Goal: Information Seeking & Learning: Learn about a topic

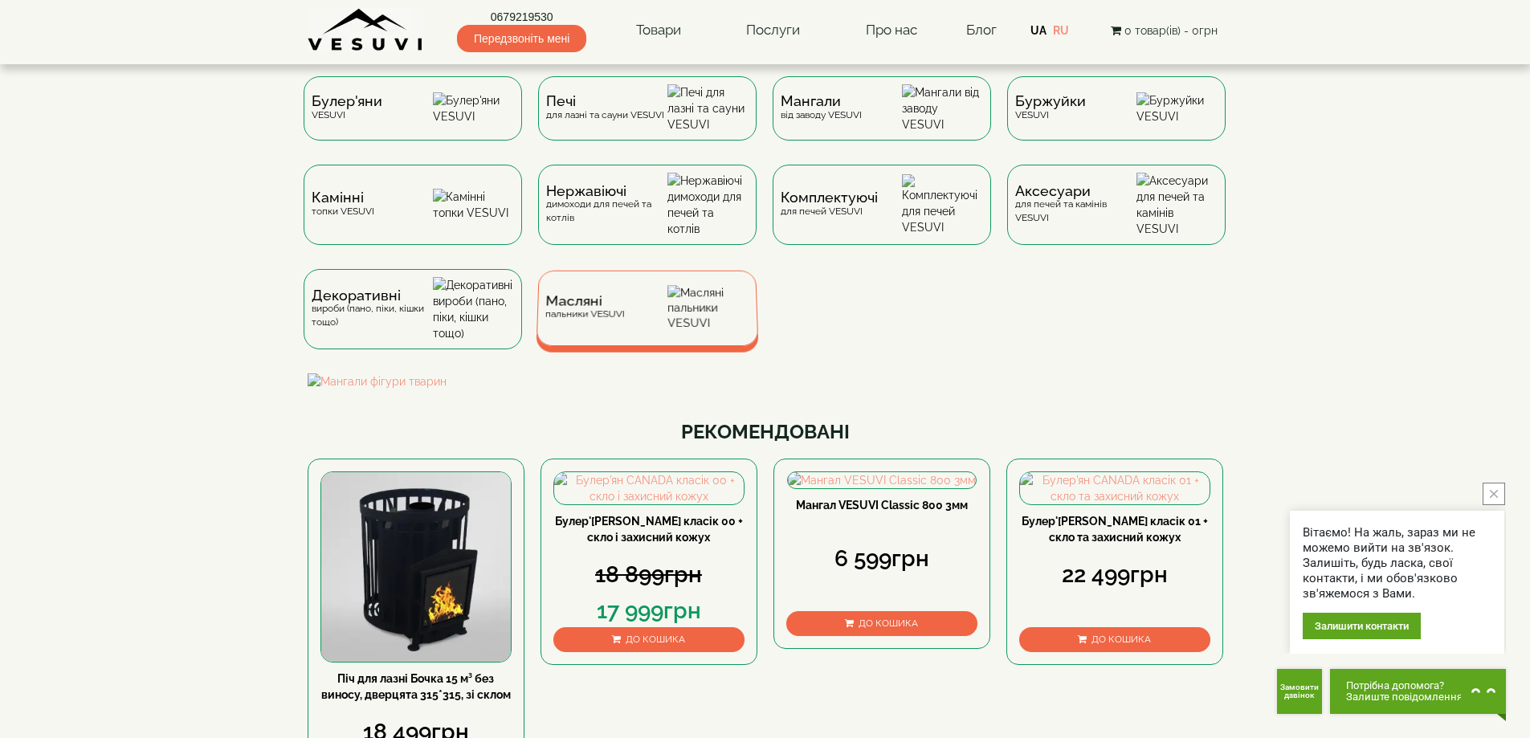
click at [560, 320] on div "Масляні пальники VESUVI" at bounding box center [583, 307] width 79 height 25
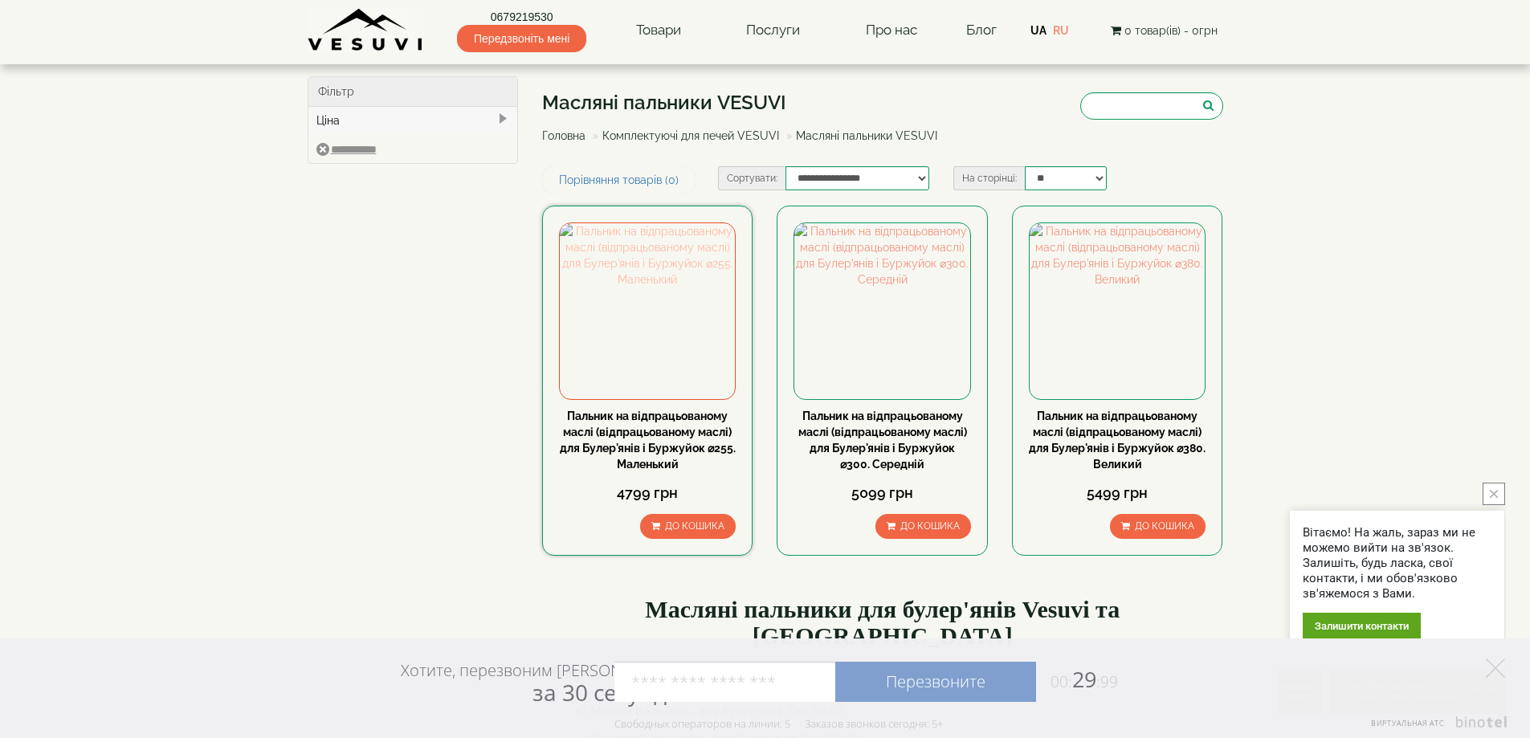
click at [707, 351] on img at bounding box center [647, 310] width 175 height 175
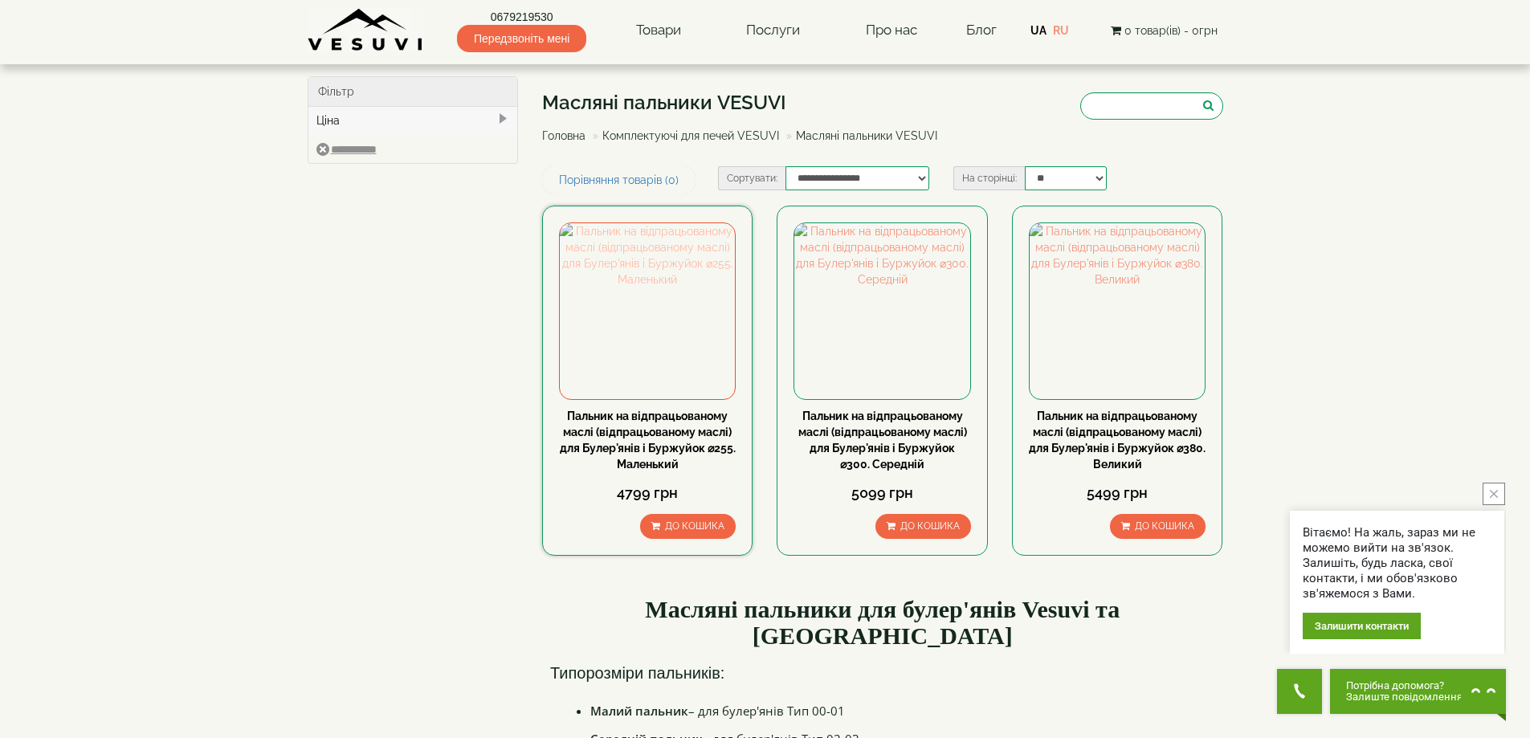
click at [717, 284] on img at bounding box center [647, 310] width 175 height 175
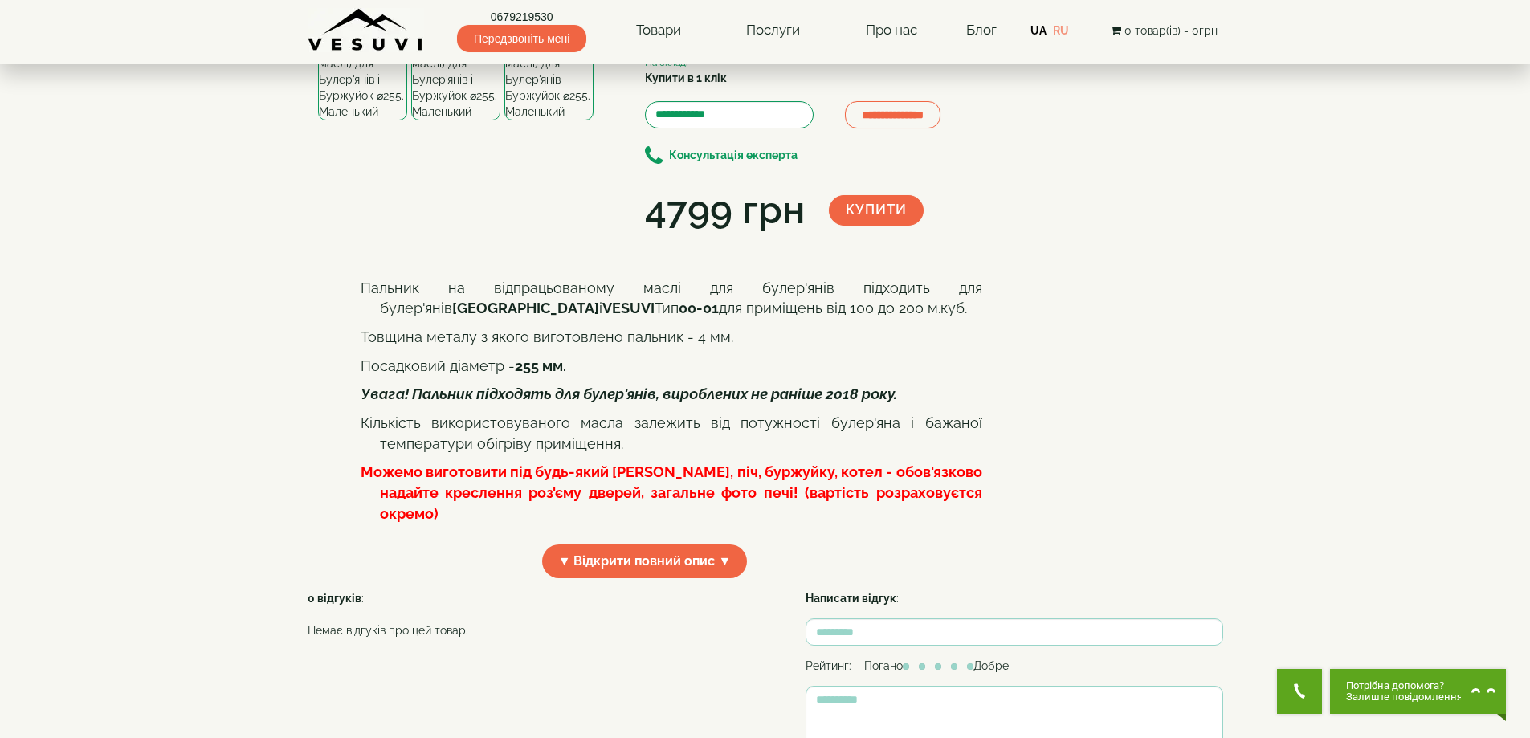
scroll to position [267, 0]
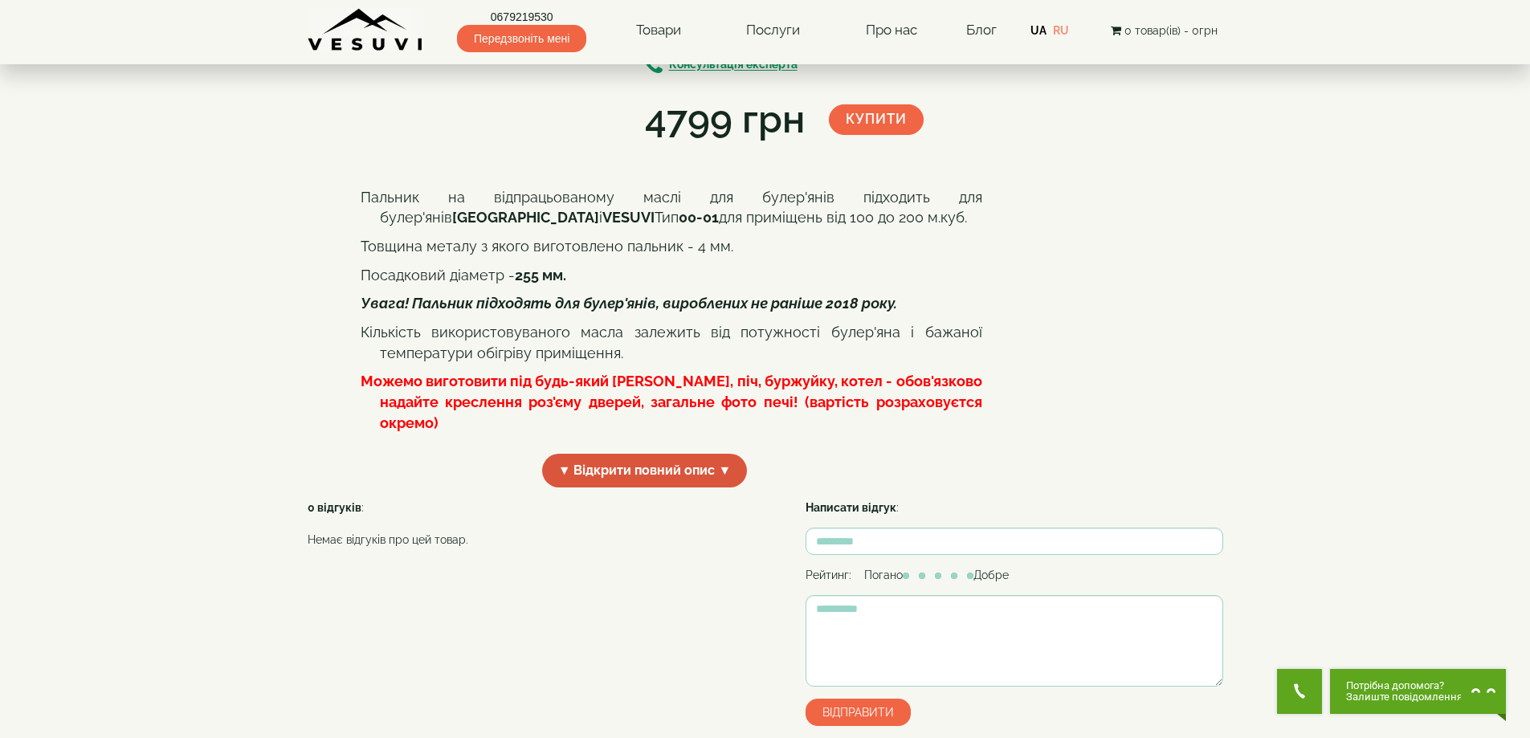
click at [630, 488] on span "▼ Відкрити повний опис ▼" at bounding box center [645, 471] width 206 height 35
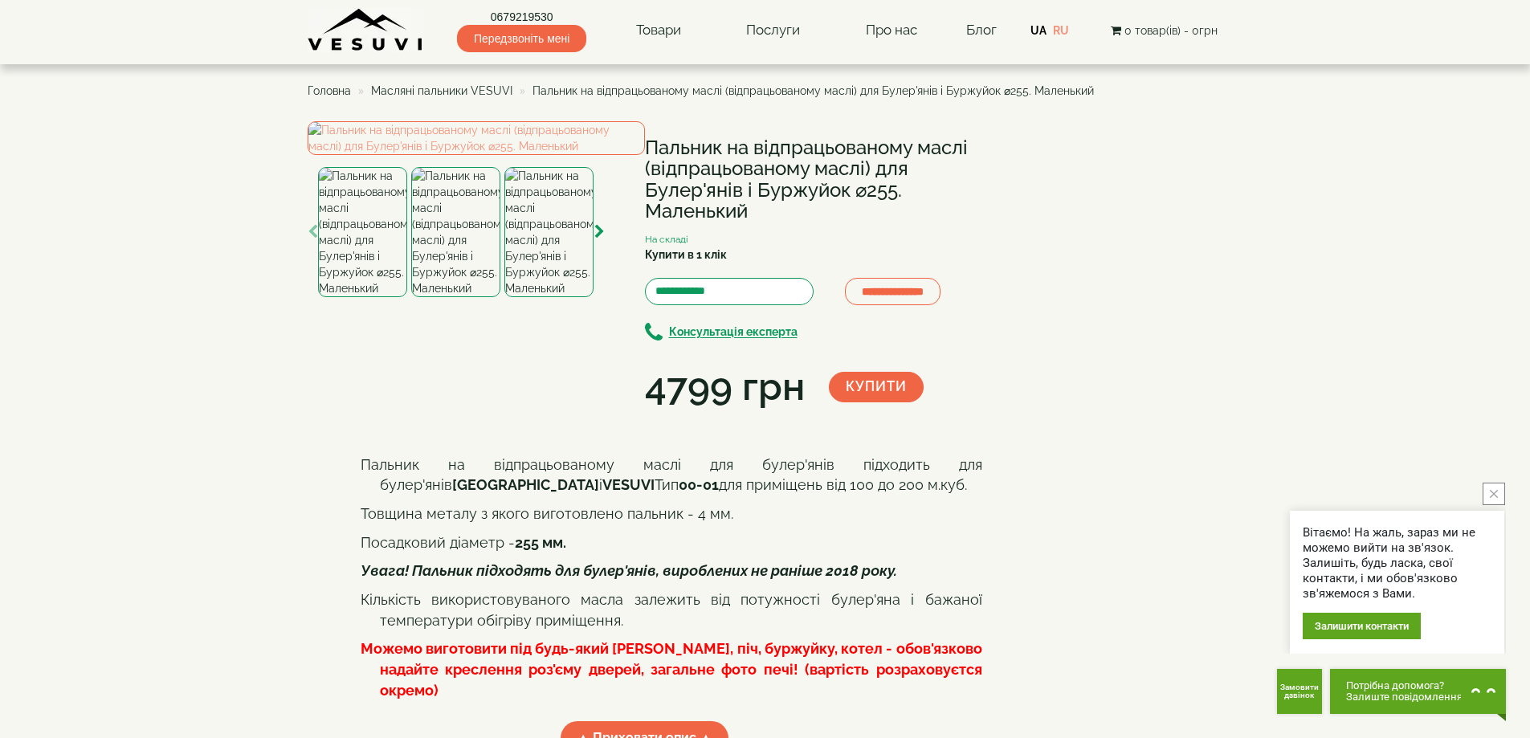
click at [446, 297] on img at bounding box center [455, 232] width 89 height 130
click at [552, 297] on img at bounding box center [548, 232] width 89 height 130
click at [358, 297] on img at bounding box center [362, 232] width 89 height 130
click at [303, 473] on div "**********" at bounding box center [764, 575] width 939 height 908
click at [308, 239] on icon "button" at bounding box center [313, 232] width 10 height 14
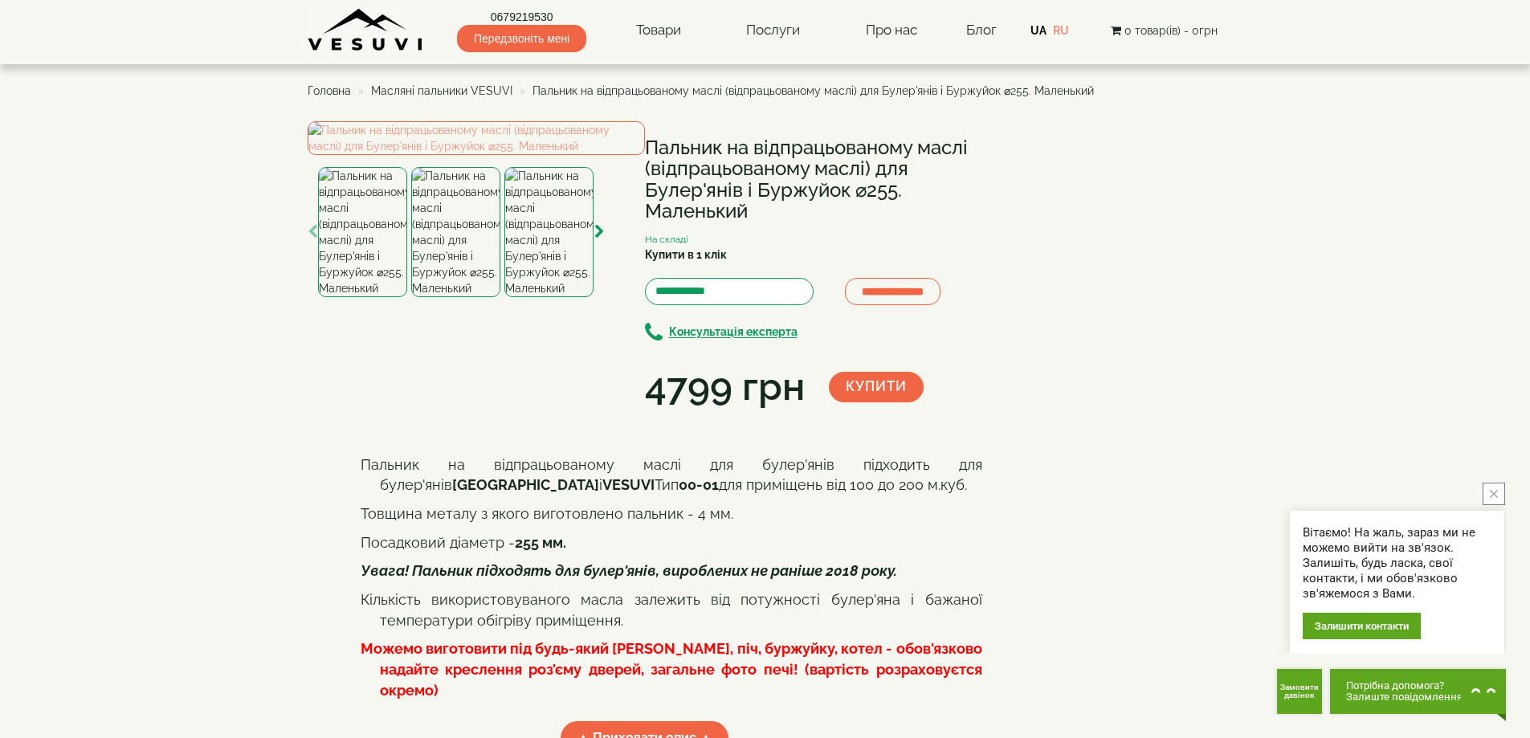
click at [487, 85] on span "Масляні пальники VESUVI" at bounding box center [441, 90] width 141 height 13
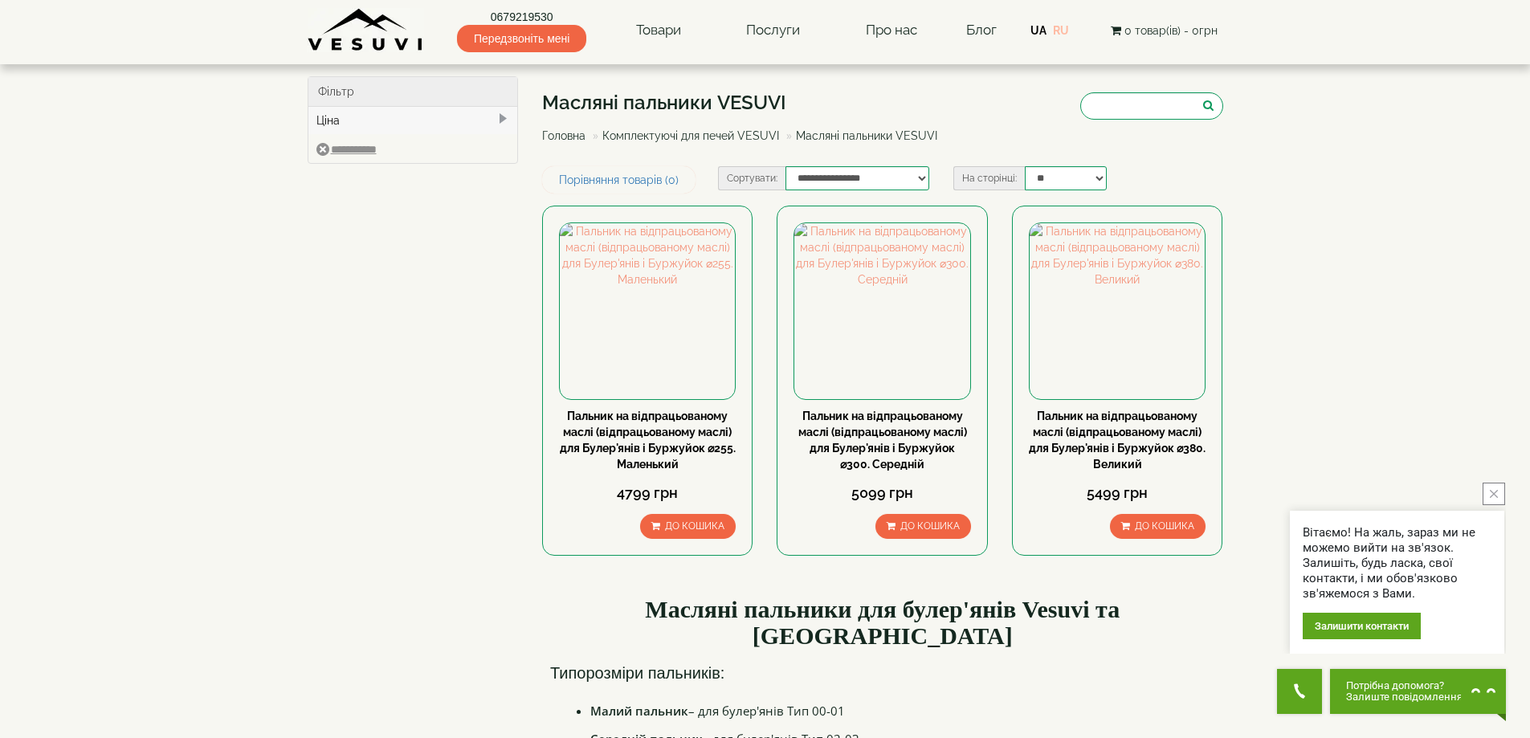
click at [1059, 34] on link "RU" at bounding box center [1061, 30] width 16 height 13
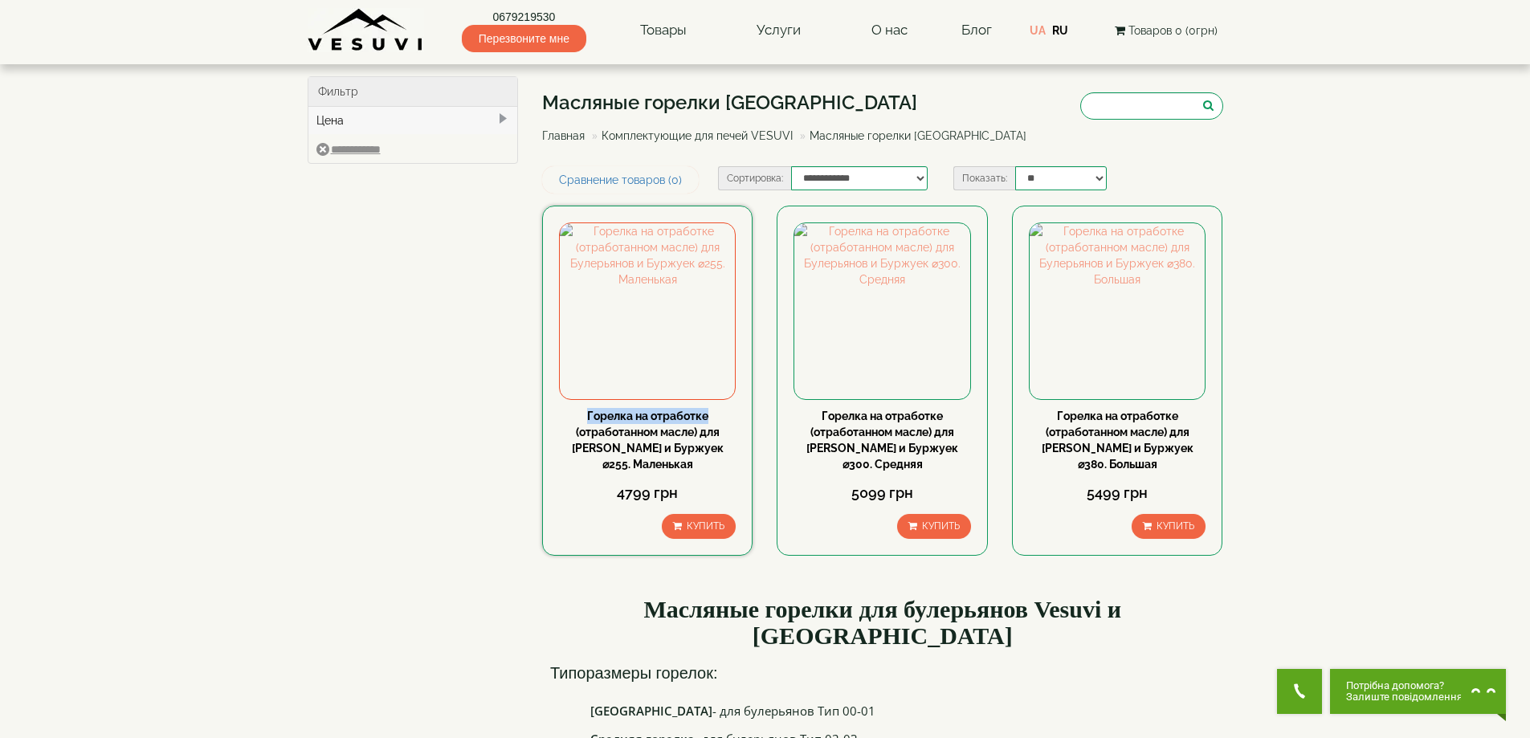
drag, startPoint x: 574, startPoint y: 410, endPoint x: 707, endPoint y: 418, distance: 133.5
click at [707, 418] on div "Горелка на отработке (отработанном масле) для Булерьянов и Буржуек ⌀255. Малень…" at bounding box center [647, 440] width 177 height 64
copy link "Горелка на отработке"
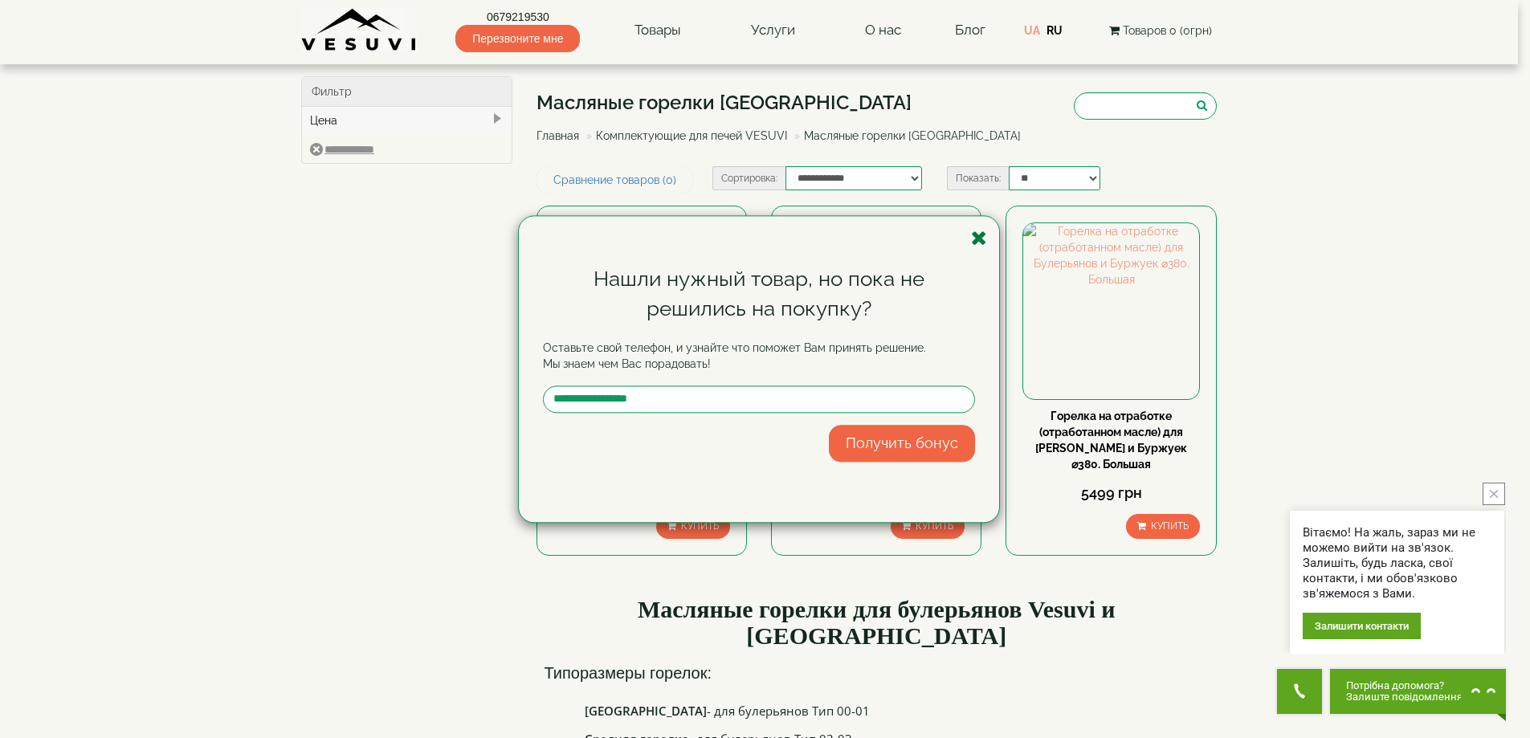
click at [982, 232] on icon "button" at bounding box center [979, 238] width 16 height 20
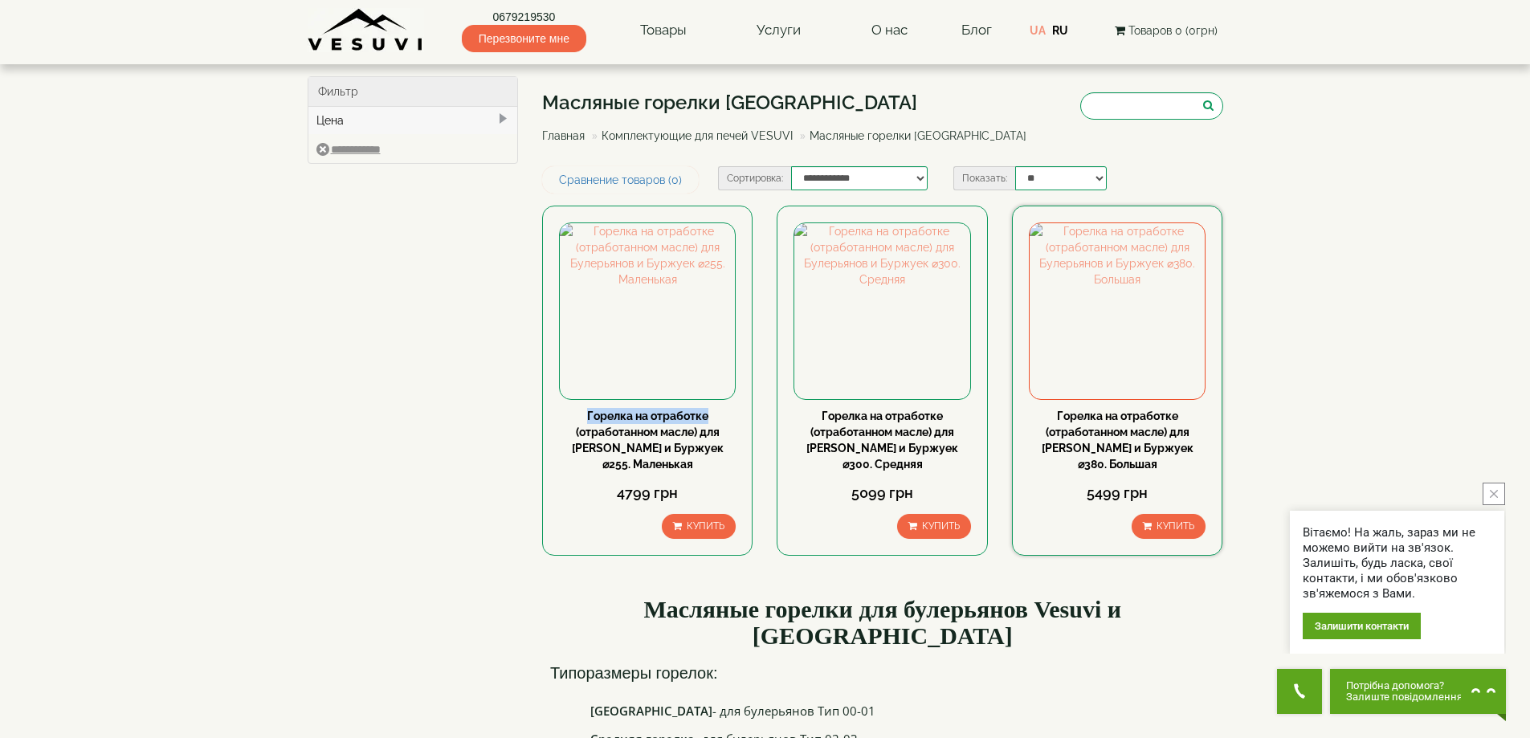
click at [1107, 433] on link "Горелка на отработке (отработанном масле) для Булерьянов и Буржуек ⌀380. Большая" at bounding box center [1117, 440] width 152 height 61
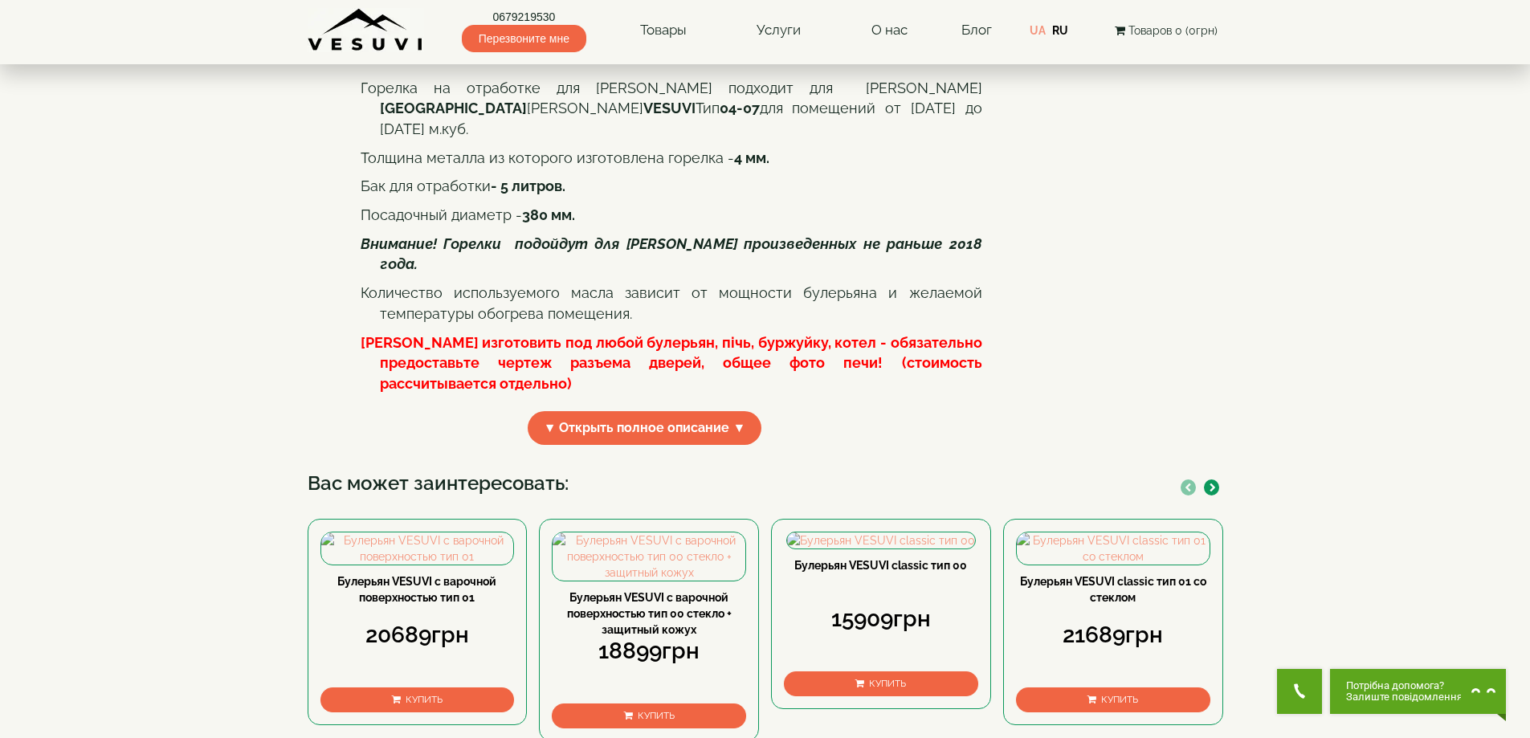
scroll to position [401, 0]
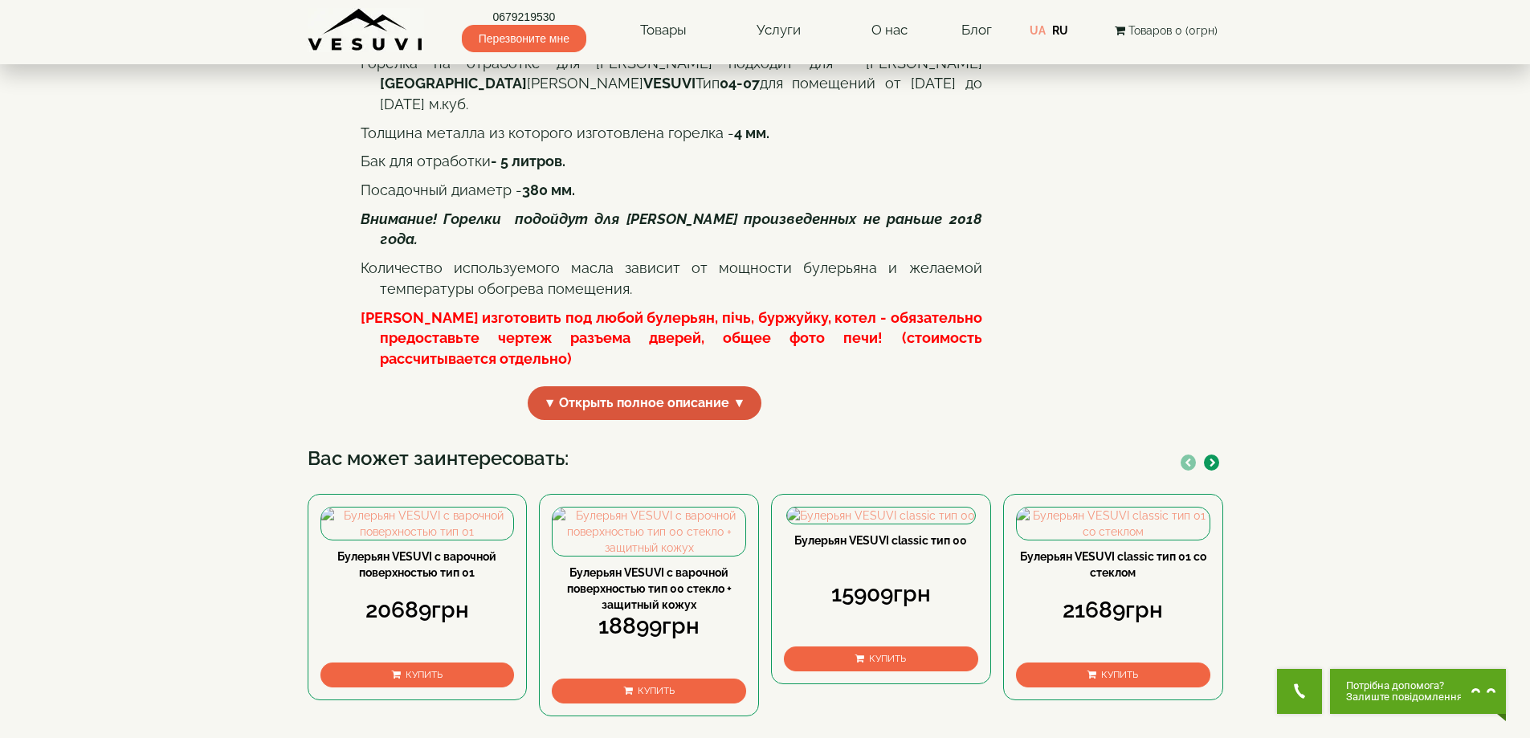
click at [607, 421] on span "▼ Открыть полное описание ▼" at bounding box center [645, 403] width 234 height 35
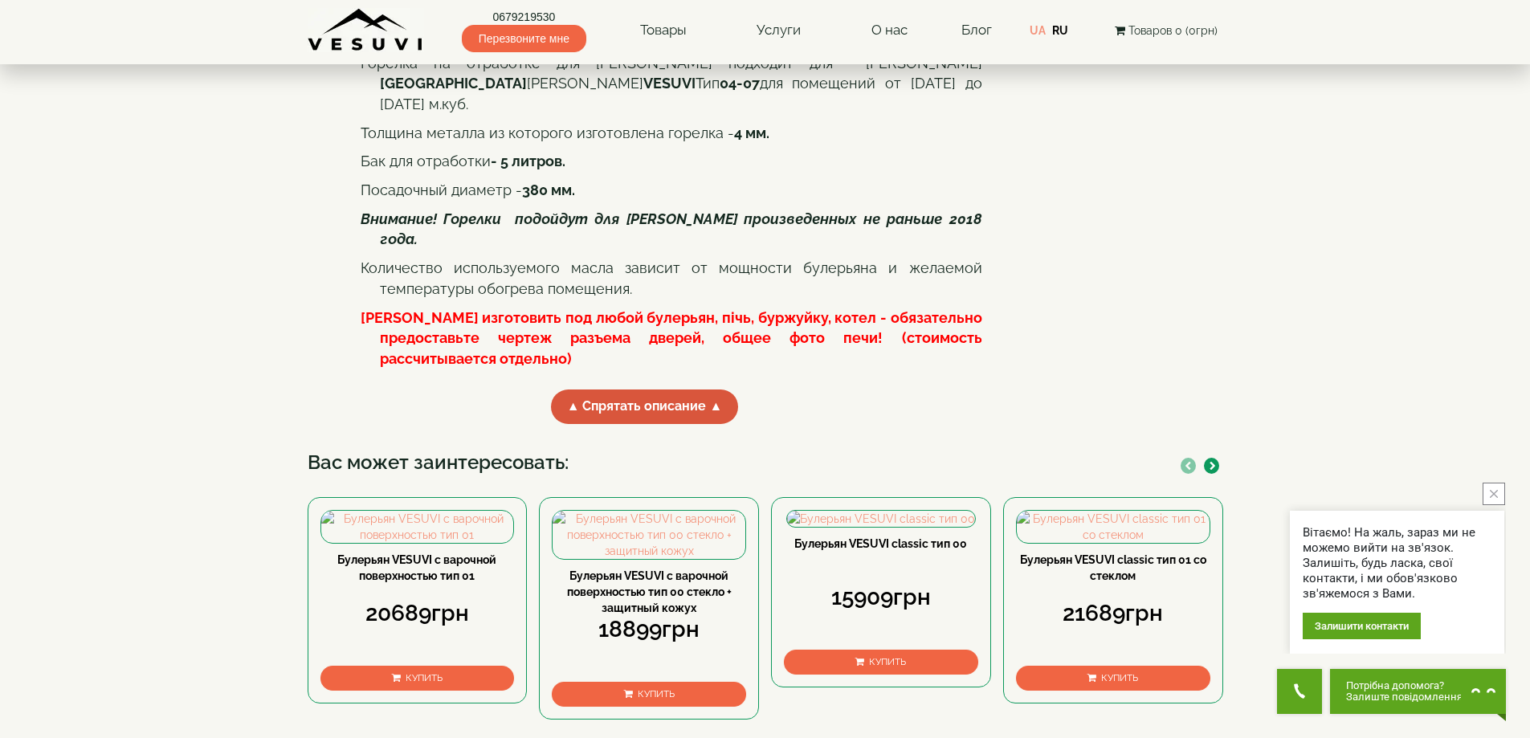
click at [607, 424] on span "▲ Спрятать описание ▲" at bounding box center [645, 406] width 188 height 35
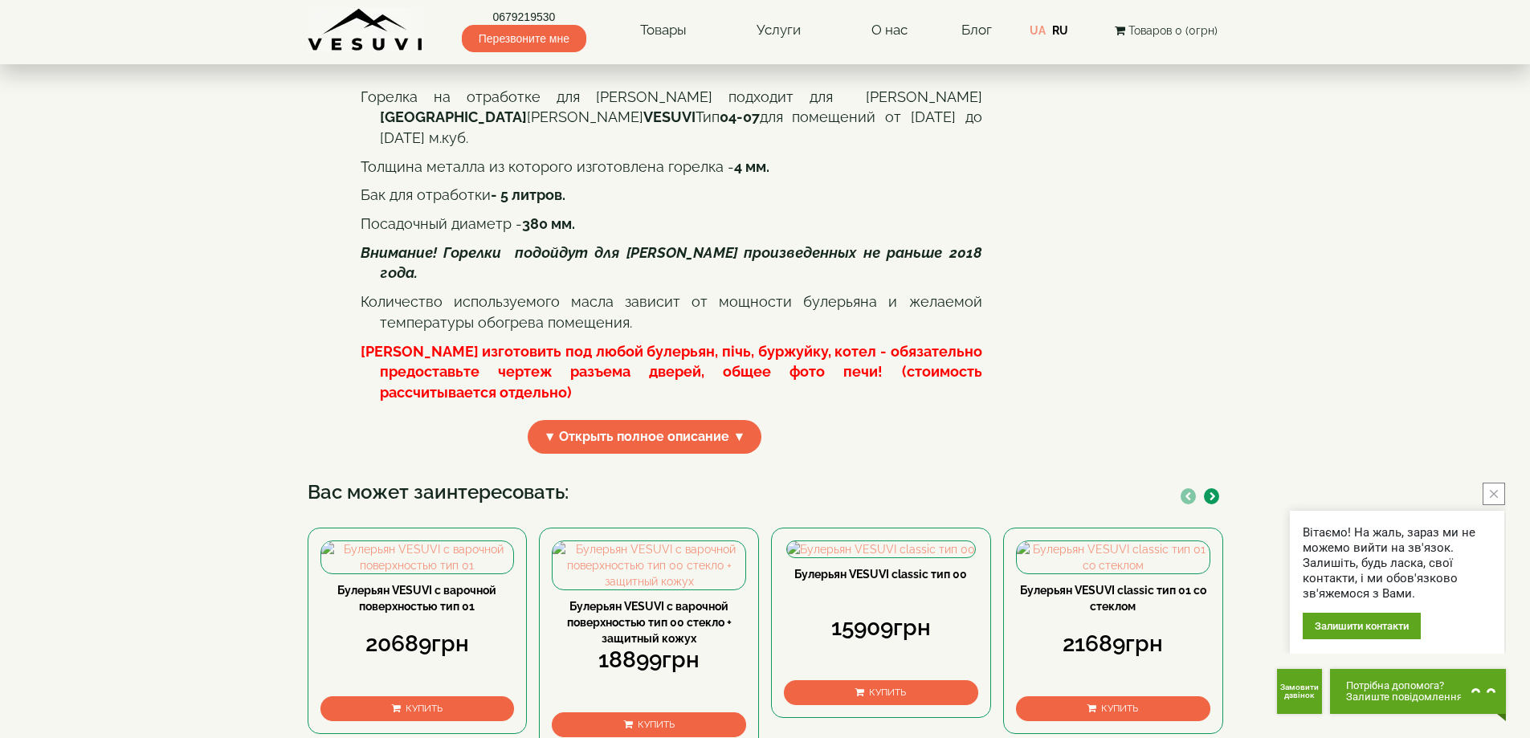
scroll to position [234, 0]
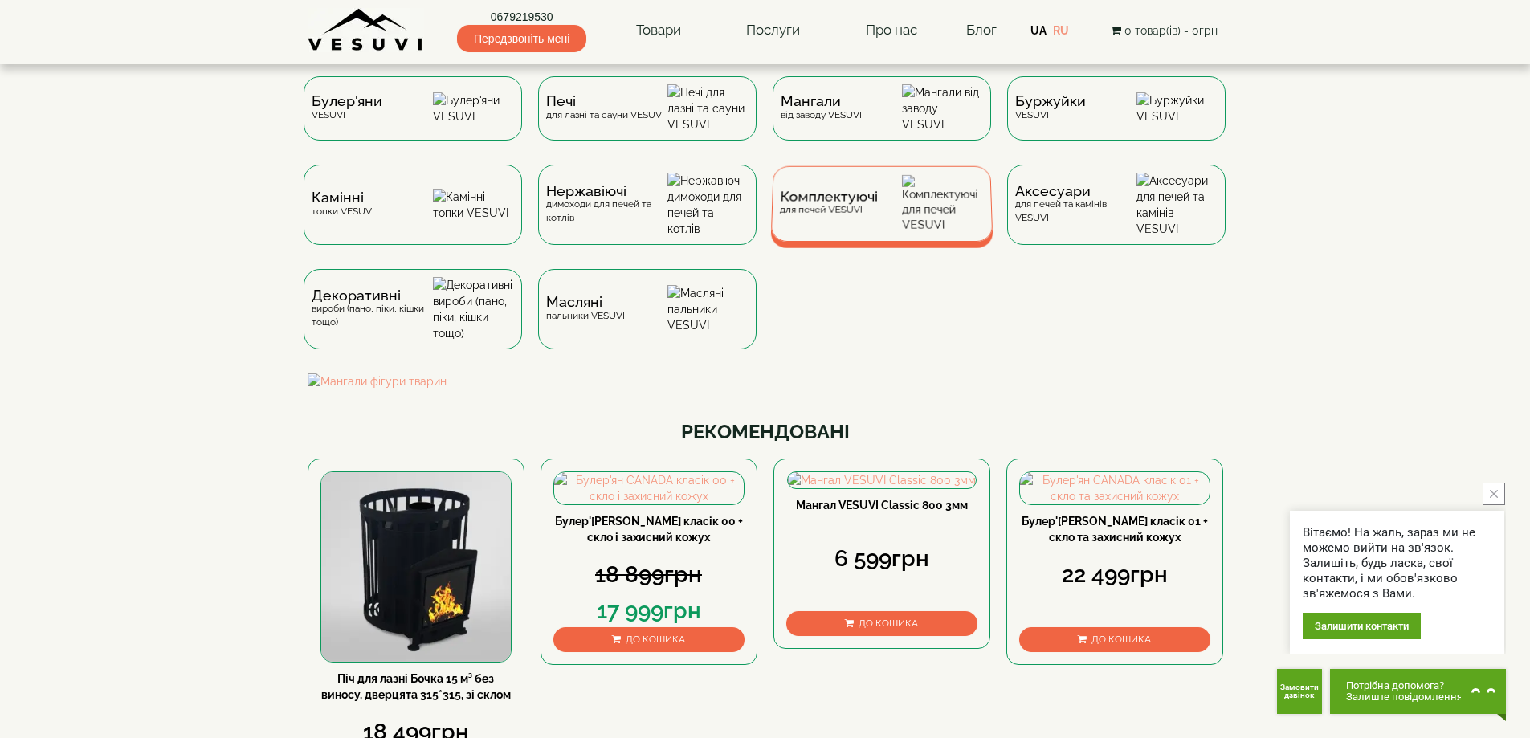
click at [828, 216] on div "Комплектуючі для печей VESUVI" at bounding box center [828, 203] width 98 height 25
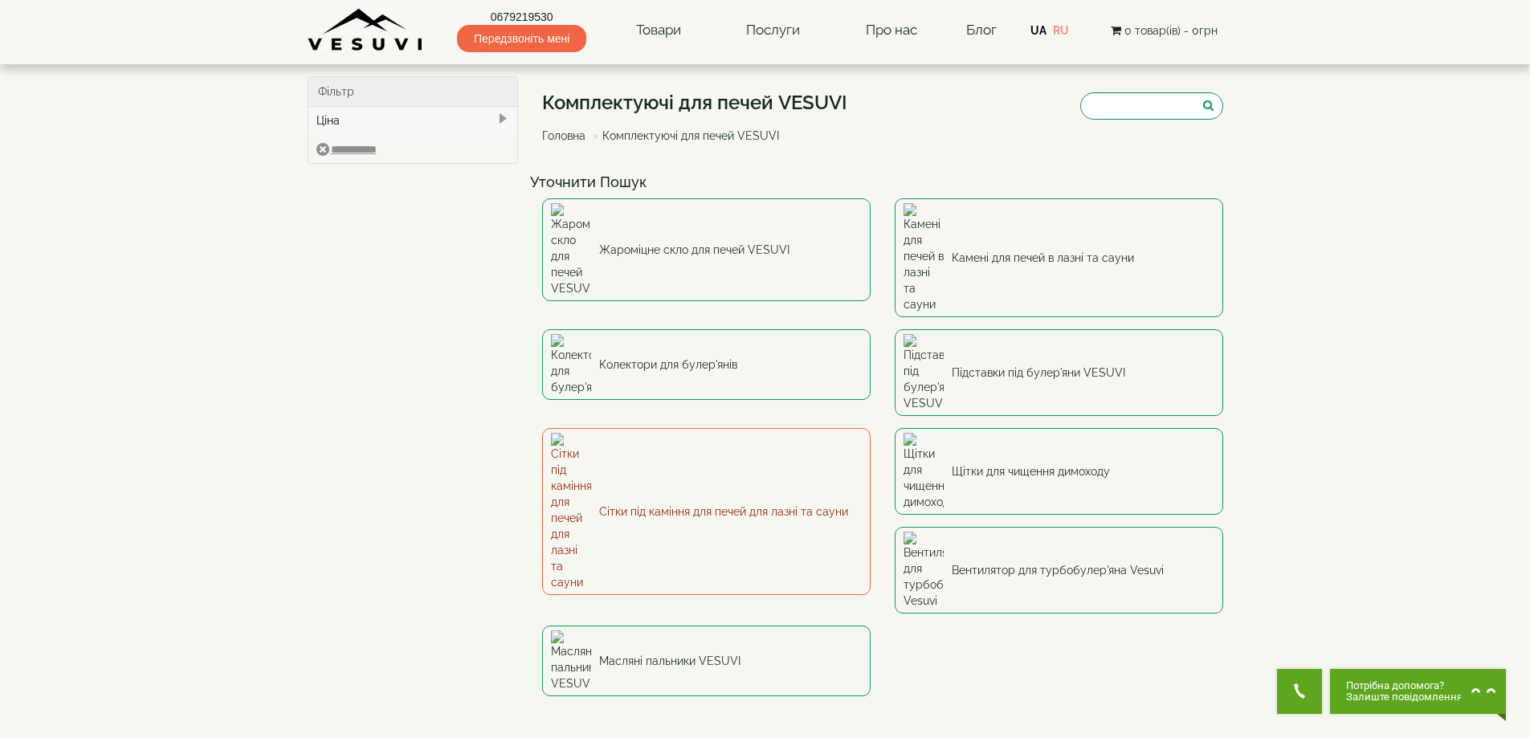
click at [662, 428] on link "Сітки під каміння для печей для лазні та сауни" at bounding box center [706, 511] width 328 height 167
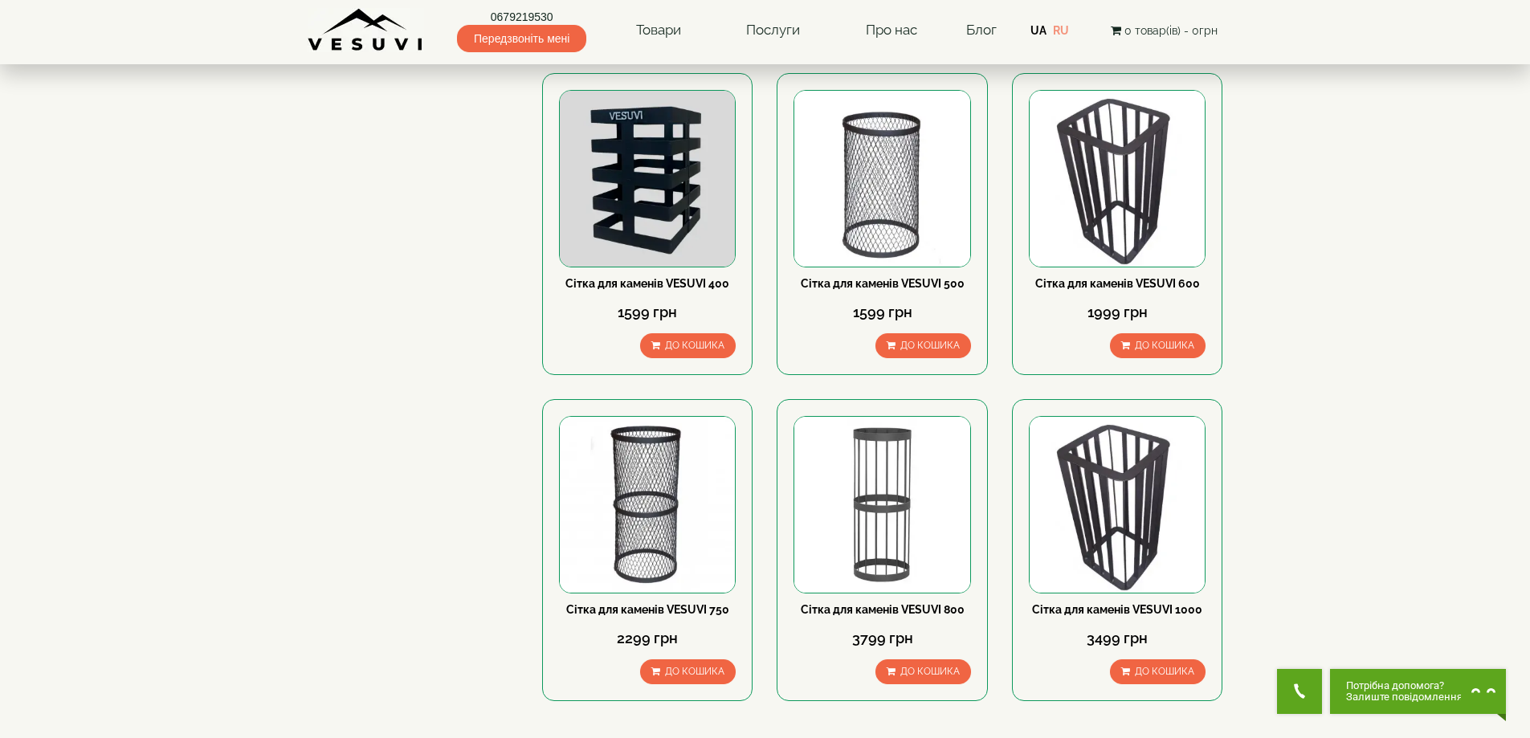
scroll to position [134, 0]
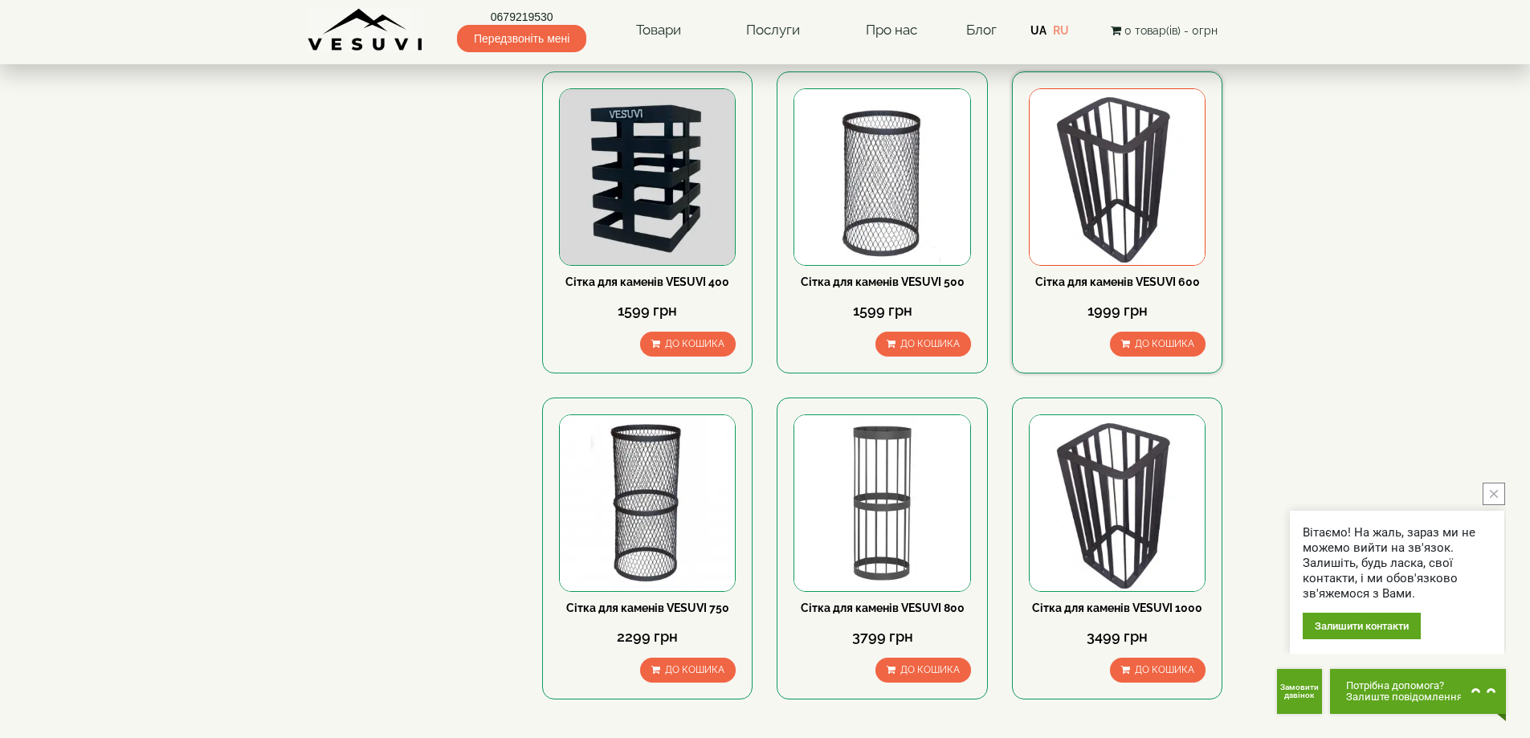
click at [1133, 283] on link "Сітка для каменів VESUVI 600" at bounding box center [1117, 281] width 165 height 13
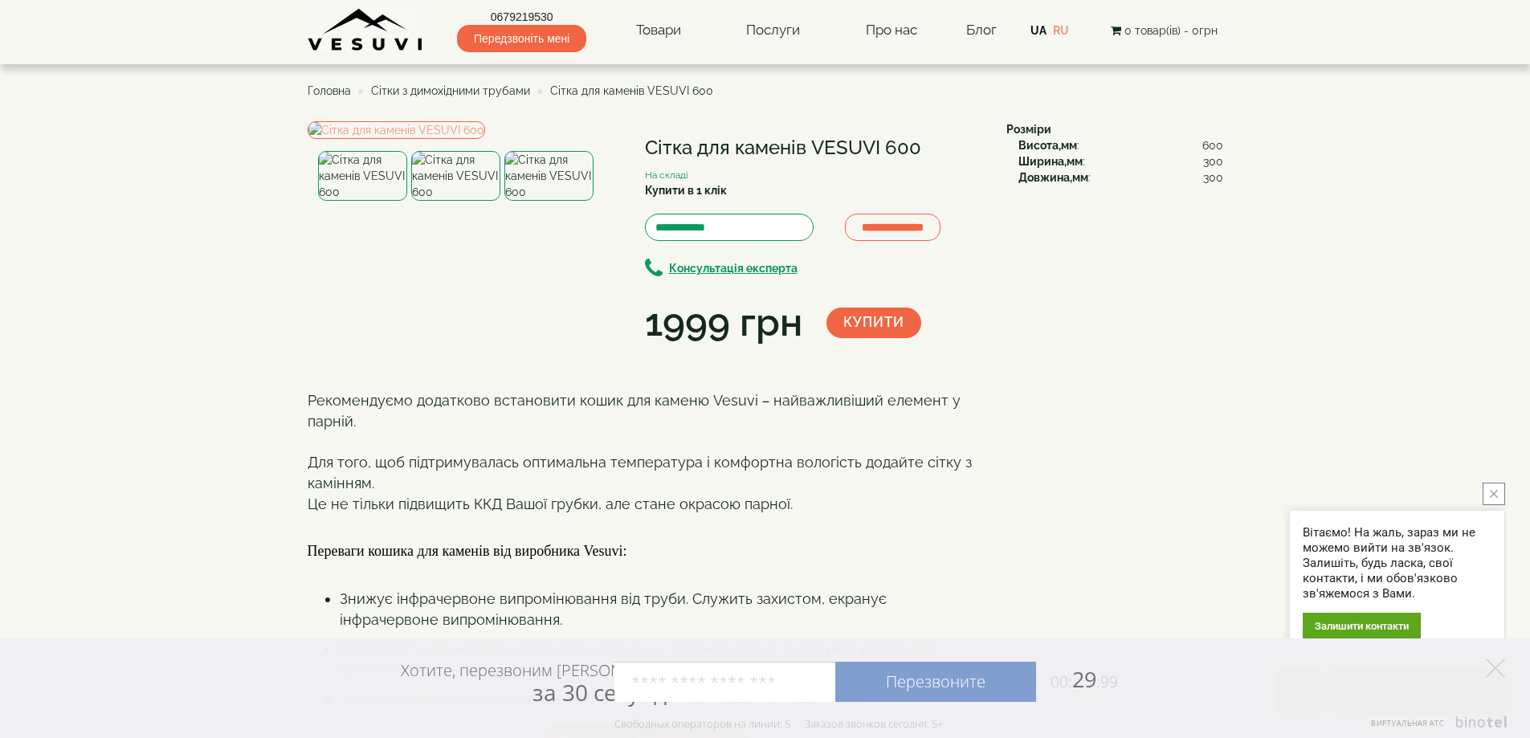
click at [1063, 22] on div "UA RU" at bounding box center [1051, 30] width 43 height 16
click at [1064, 25] on link "RU" at bounding box center [1061, 30] width 16 height 13
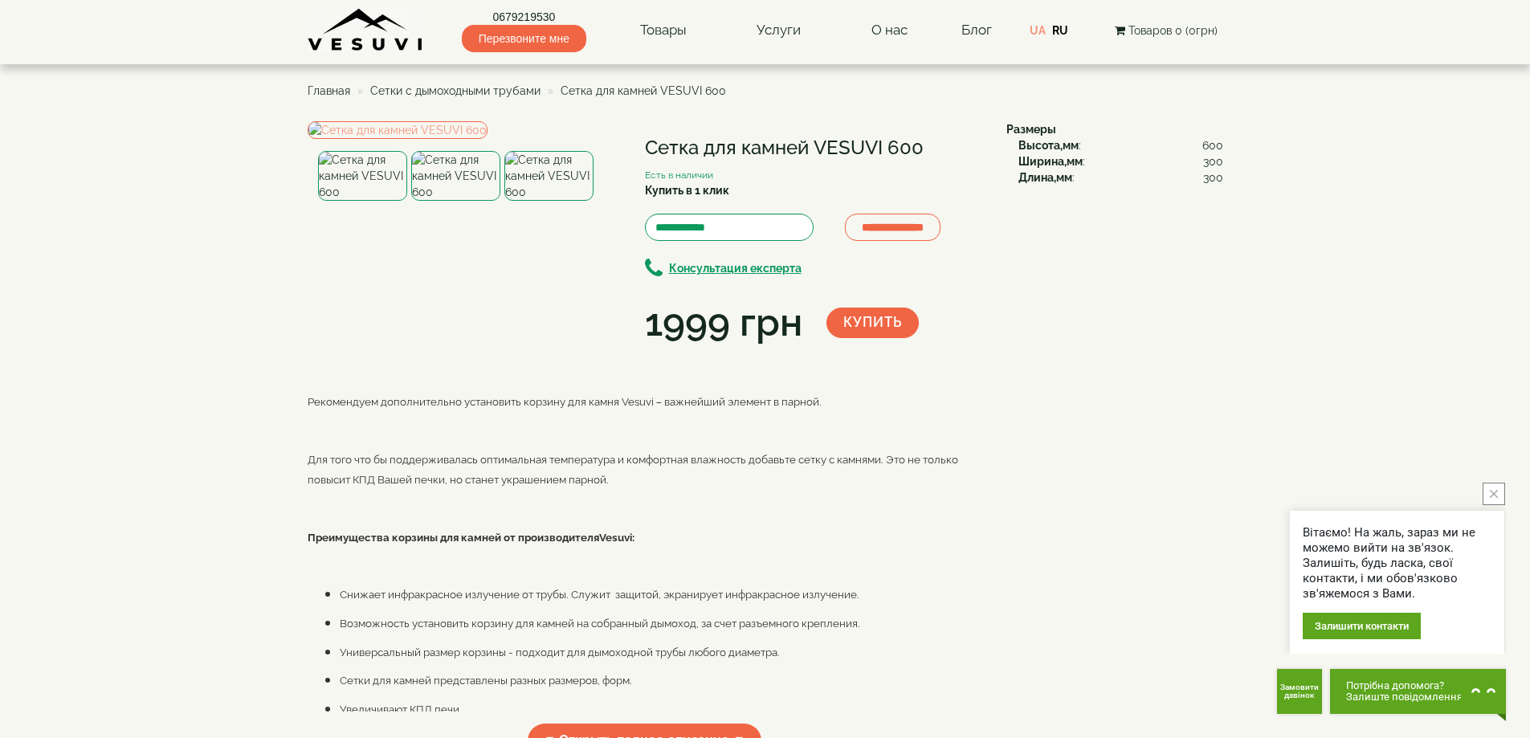
drag, startPoint x: 644, startPoint y: 144, endPoint x: 955, endPoint y: 135, distance: 310.9
click at [955, 135] on div "**********" at bounding box center [813, 235] width 337 height 229
copy h1 "Сетка для камней VESUVI 600"
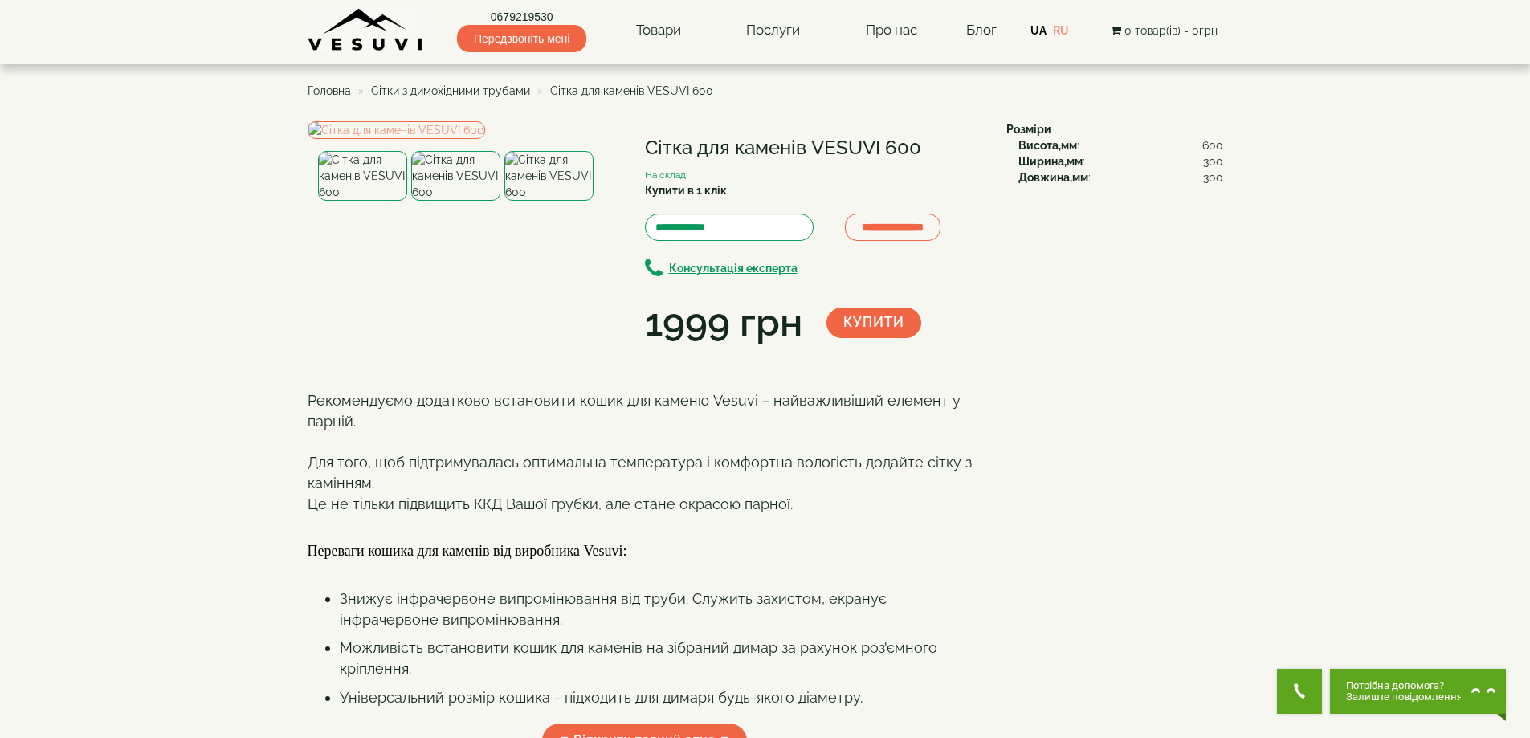
click at [509, 100] on ul "Головна Сітки з димохідними трубами Сітка для каменів VESUVI 600" at bounding box center [765, 90] width 915 height 29
click at [506, 88] on span "Сітки з димохідними трубами" at bounding box center [450, 90] width 159 height 13
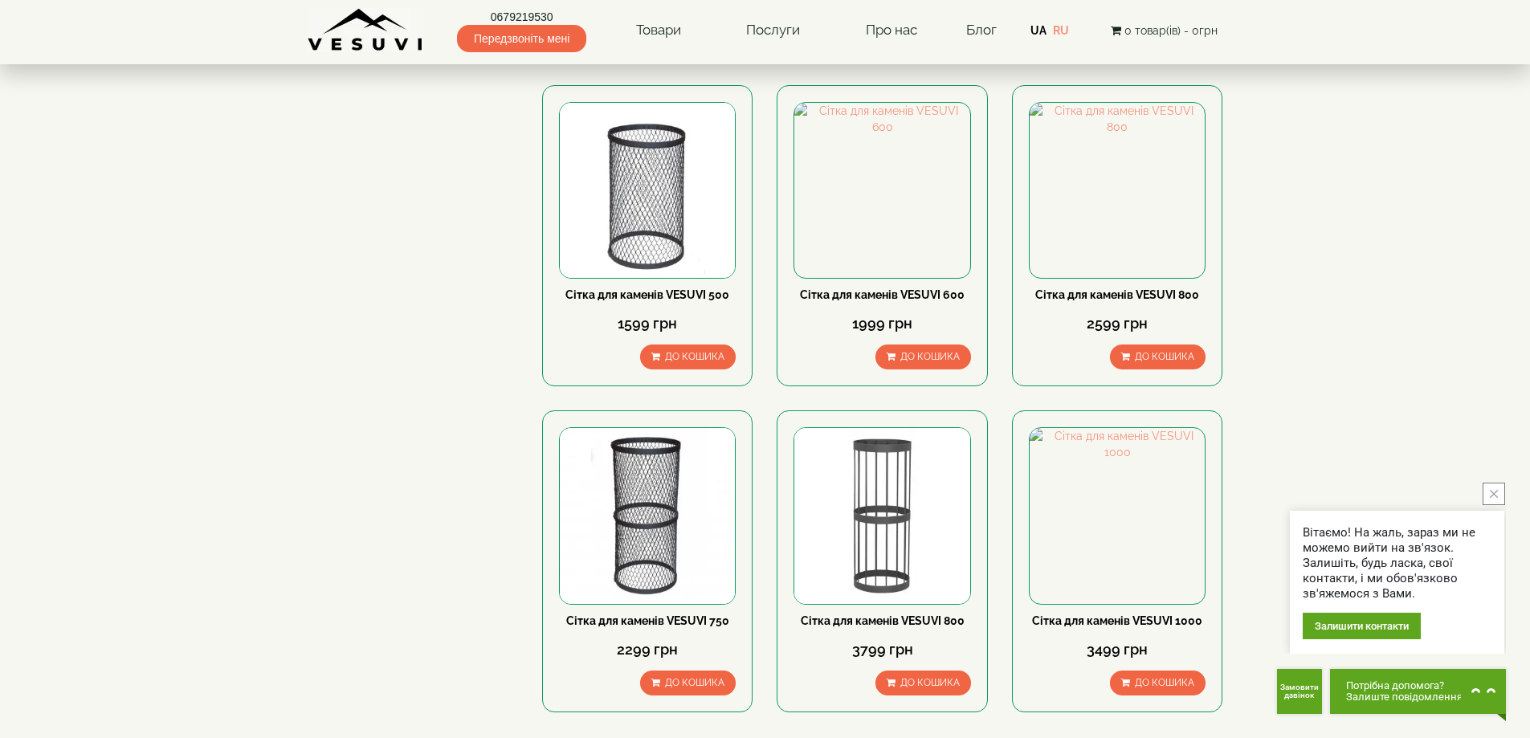
scroll to position [803, 0]
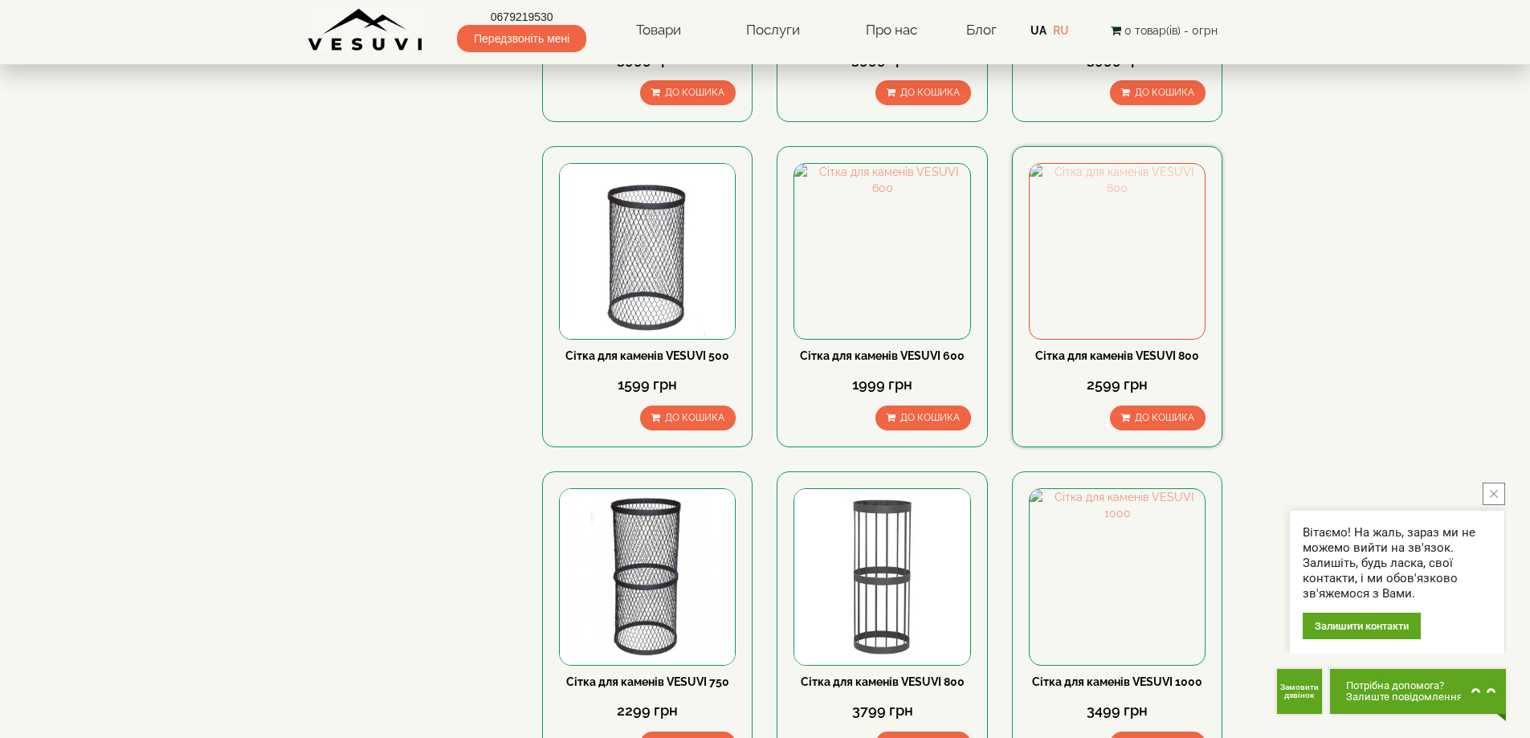
click at [1136, 284] on img at bounding box center [1116, 251] width 175 height 175
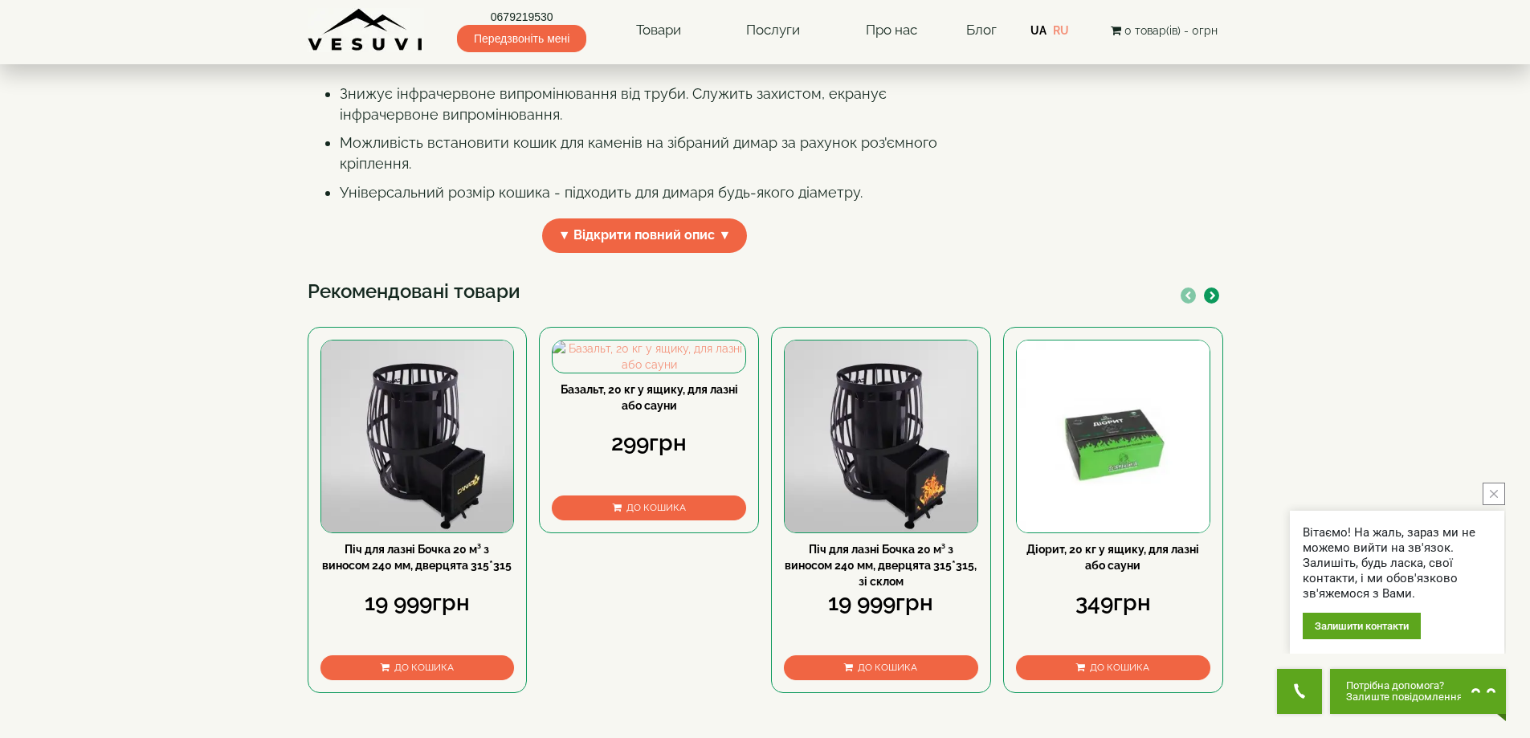
scroll to position [536, 0]
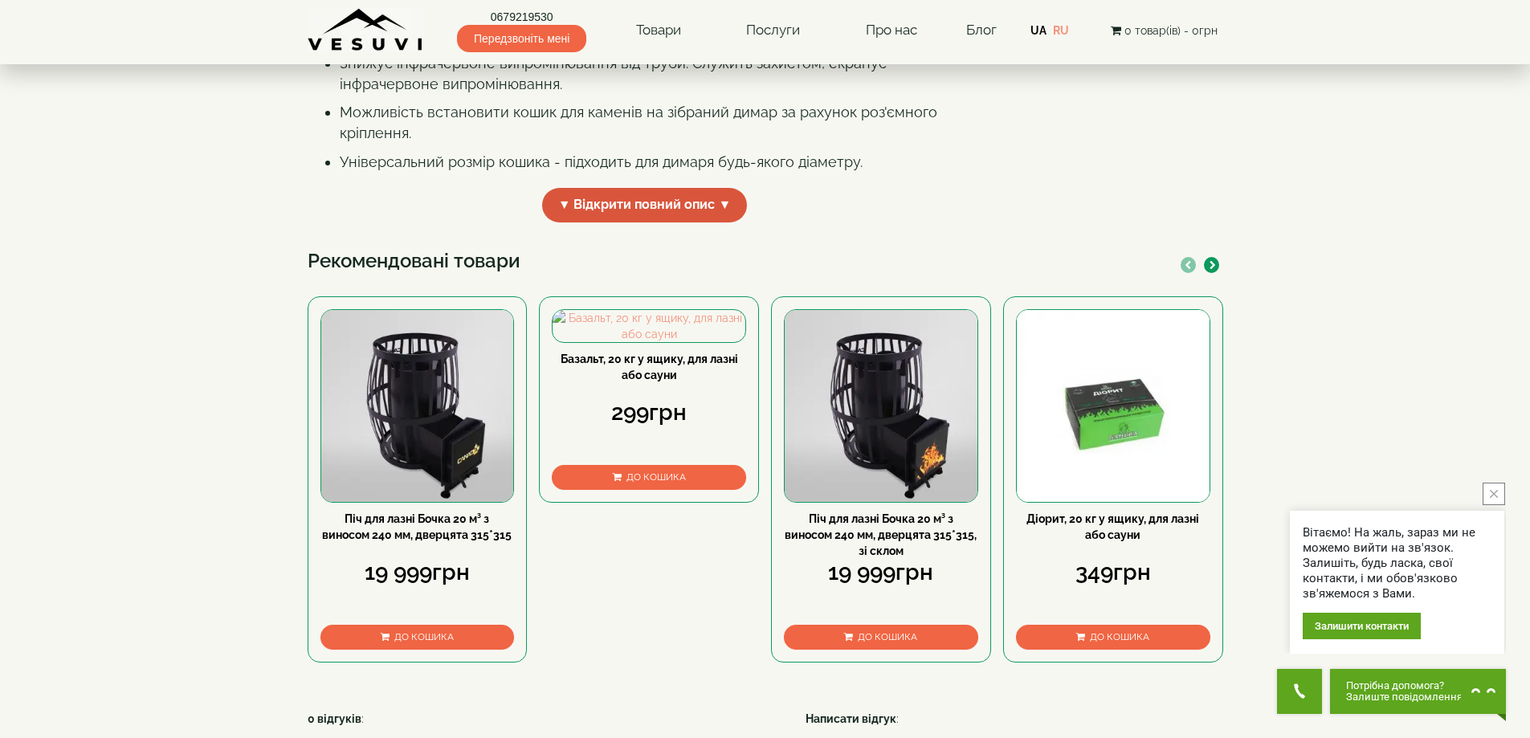
click at [672, 222] on span "▼ Відкрити повний опис ▼" at bounding box center [645, 205] width 206 height 35
